Goal: Task Accomplishment & Management: Manage account settings

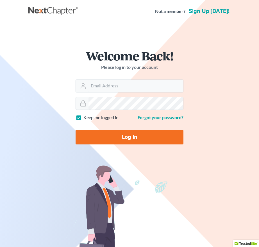
type input "steven@hollandlaw970.com"
click at [139, 136] on input "Log In" at bounding box center [130, 137] width 108 height 15
type input "Thinking..."
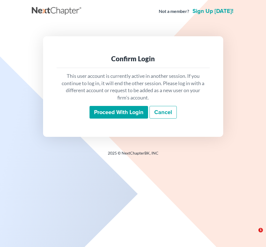
click at [118, 116] on input "Proceed with login" at bounding box center [118, 112] width 58 height 13
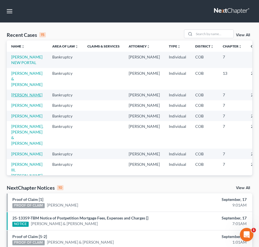
click at [24, 97] on link "Lockhart, Jennifer" at bounding box center [26, 94] width 31 height 5
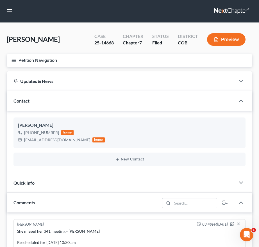
click at [151, 60] on button "Petition Navigation" at bounding box center [130, 60] width 246 height 13
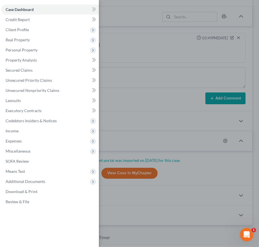
scroll to position [211, 0]
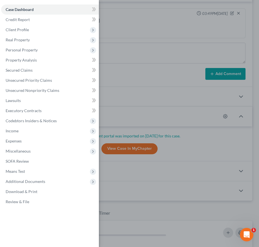
click at [249, 141] on div "Case Dashboard Payments Invoices Payments Payments Credit Report Client Profile" at bounding box center [129, 123] width 259 height 247
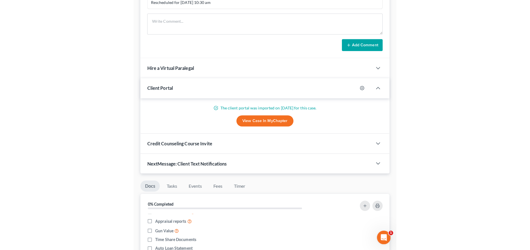
scroll to position [84, 0]
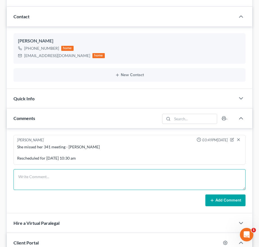
click at [45, 187] on textarea at bounding box center [129, 179] width 232 height 21
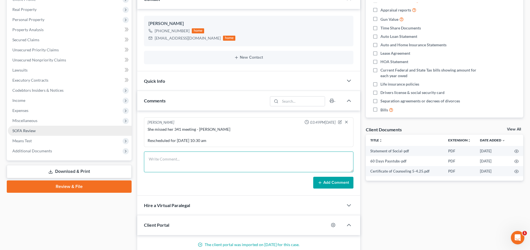
scroll to position [0, 0]
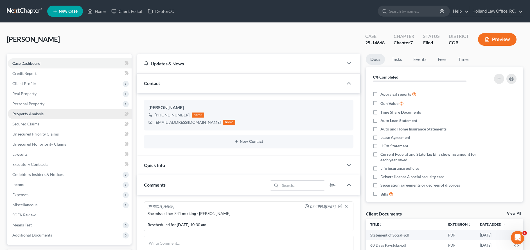
click at [25, 115] on span "Property Analysis" at bounding box center [27, 114] width 31 height 5
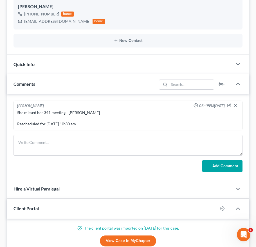
scroll to position [126, 0]
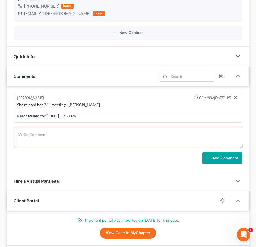
click at [33, 135] on textarea at bounding box center [127, 137] width 229 height 21
drag, startPoint x: 23, startPoint y: 134, endPoint x: 27, endPoint y: 136, distance: 4.3
click at [23, 134] on textarea at bounding box center [127, 137] width 229 height 21
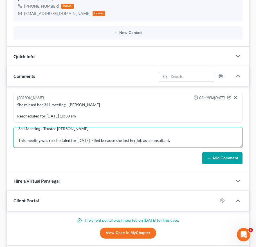
scroll to position [13, 0]
click at [32, 144] on textarea "341 Meeting - Trustee Connolly This meeting was rescheduled for today. Filed be…" at bounding box center [127, 137] width 229 height 21
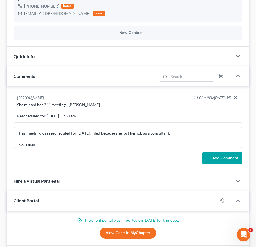
type textarea "341 Meeting - Trustee Connolly This meeting was rescheduled for today. Filed be…"
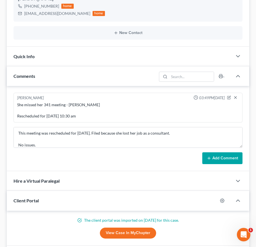
click at [216, 156] on button "Add Comment" at bounding box center [222, 158] width 40 height 12
